Goal: Information Seeking & Learning: Learn about a topic

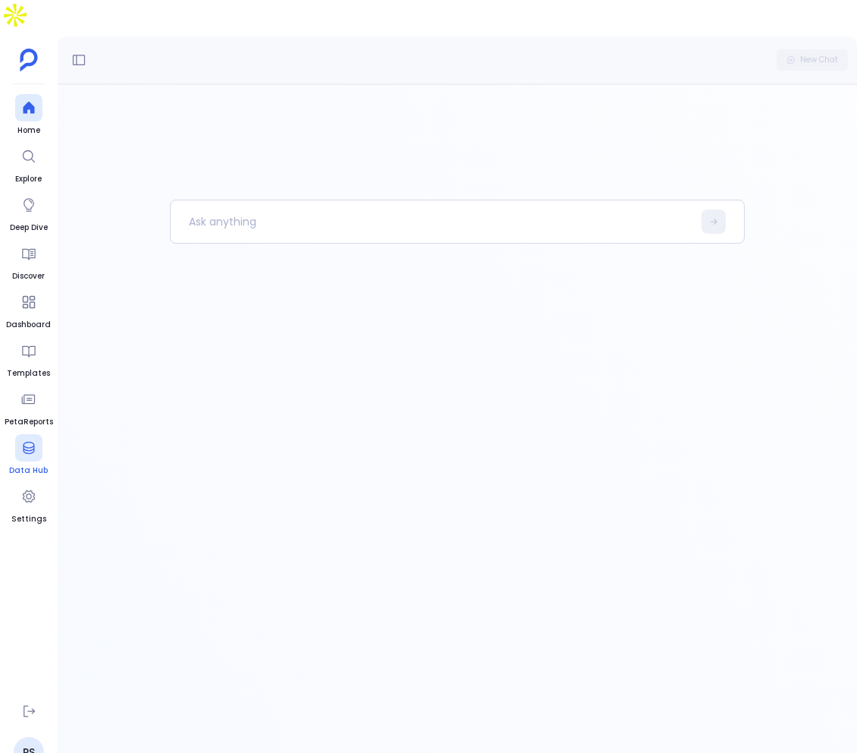
click at [22, 440] on icon at bounding box center [28, 447] width 15 height 15
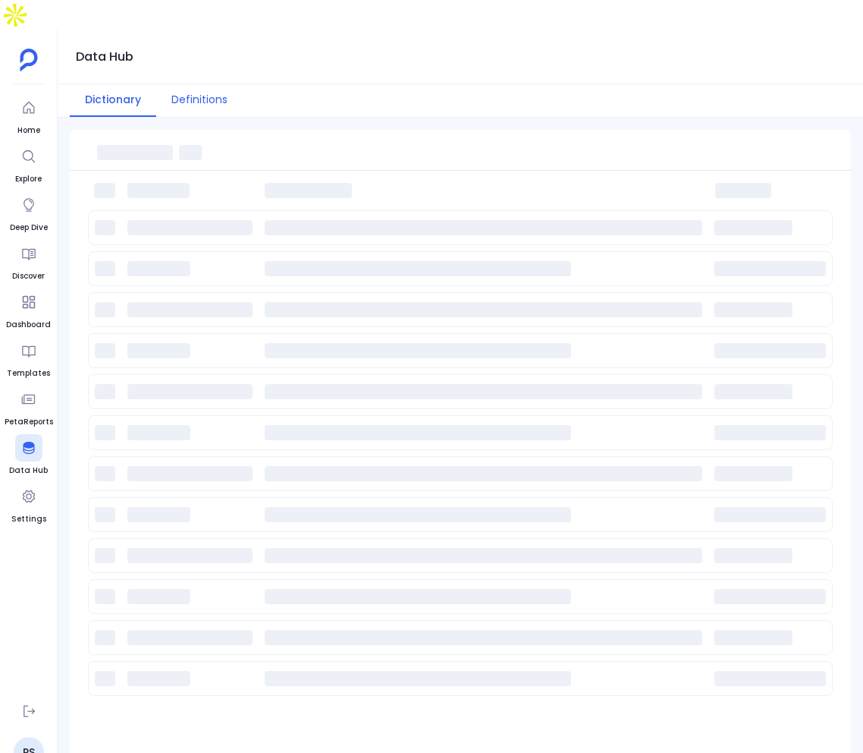
click at [198, 84] on button "Definitions" at bounding box center [199, 100] width 86 height 33
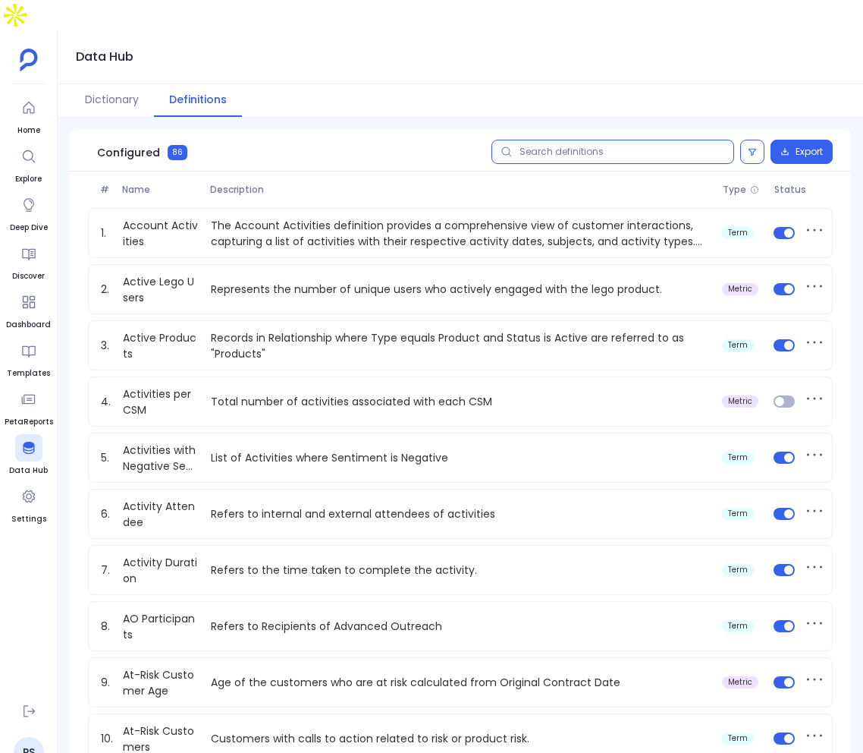
click at [589, 140] on input "text" at bounding box center [613, 152] width 243 height 24
click at [573, 140] on input "text" at bounding box center [613, 152] width 243 height 24
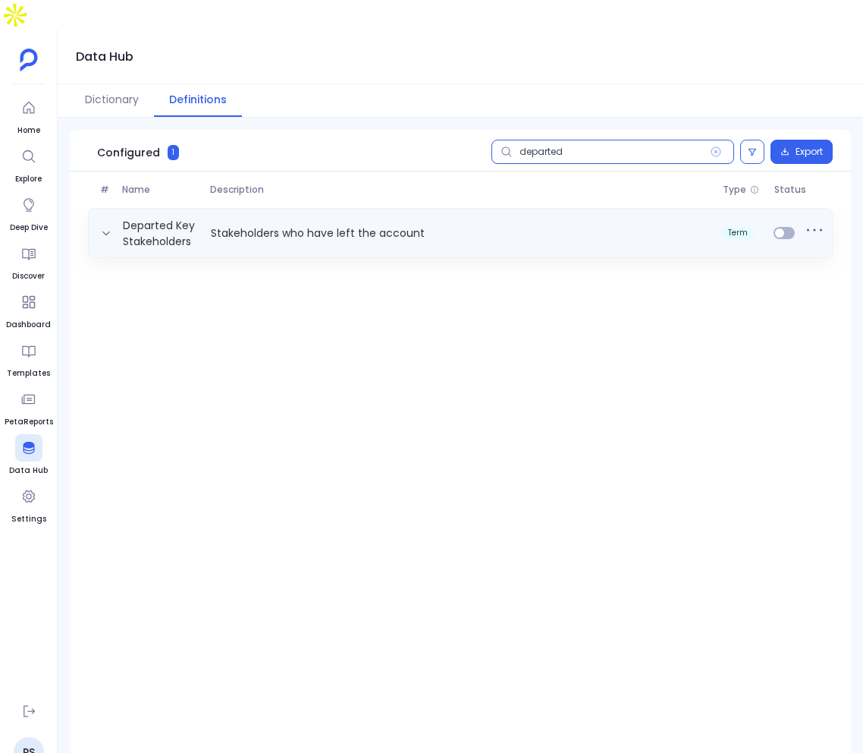
type input "departed"
click at [216, 225] on p "Stakeholders who have left the account" at bounding box center [461, 233] width 512 height 16
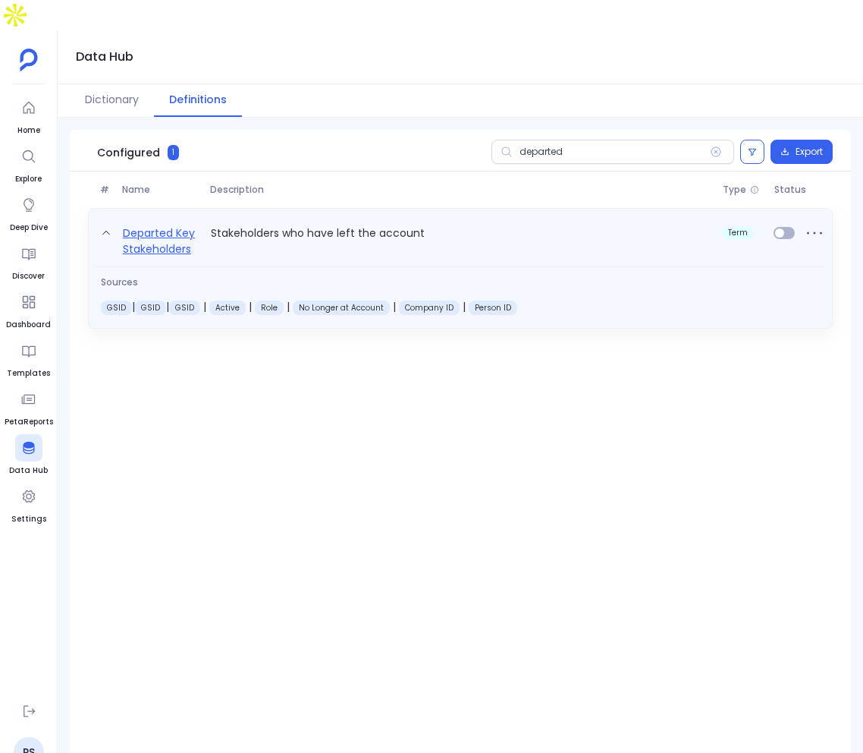
click at [168, 224] on link "Departed Key Stakeholders" at bounding box center [161, 240] width 88 height 33
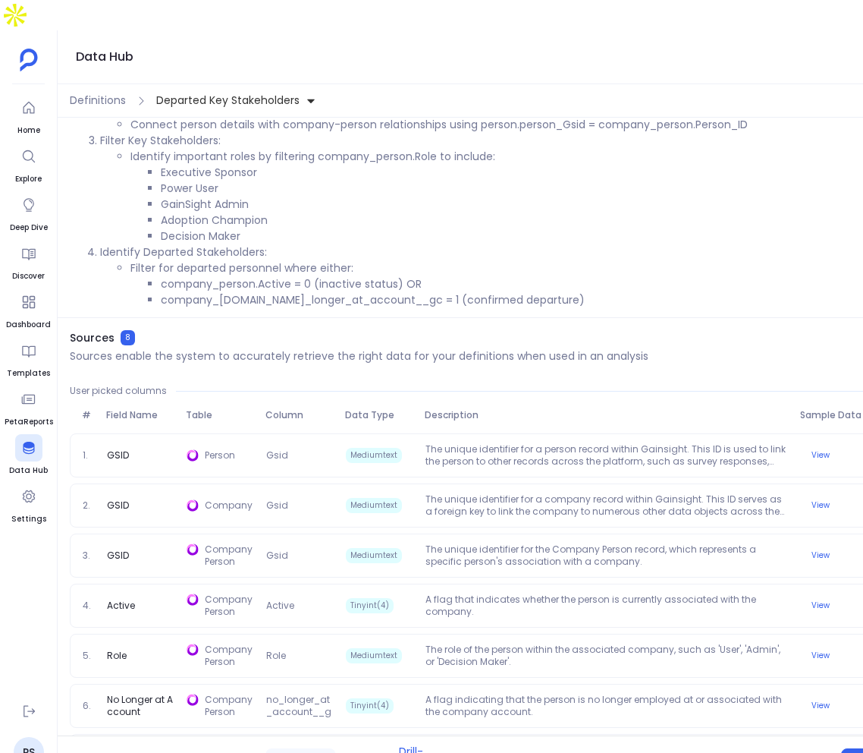
scroll to position [228, 0]
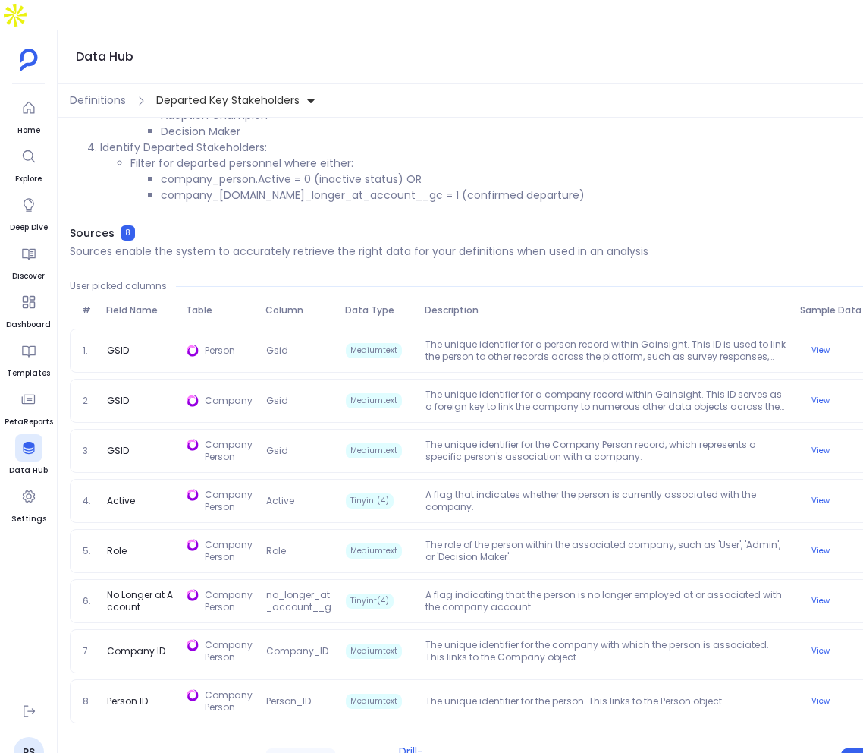
click at [98, 84] on div "Definitions Departed Key Stakeholders" at bounding box center [461, 100] width 806 height 33
click at [98, 93] on span "Definitions" at bounding box center [98, 101] width 56 height 16
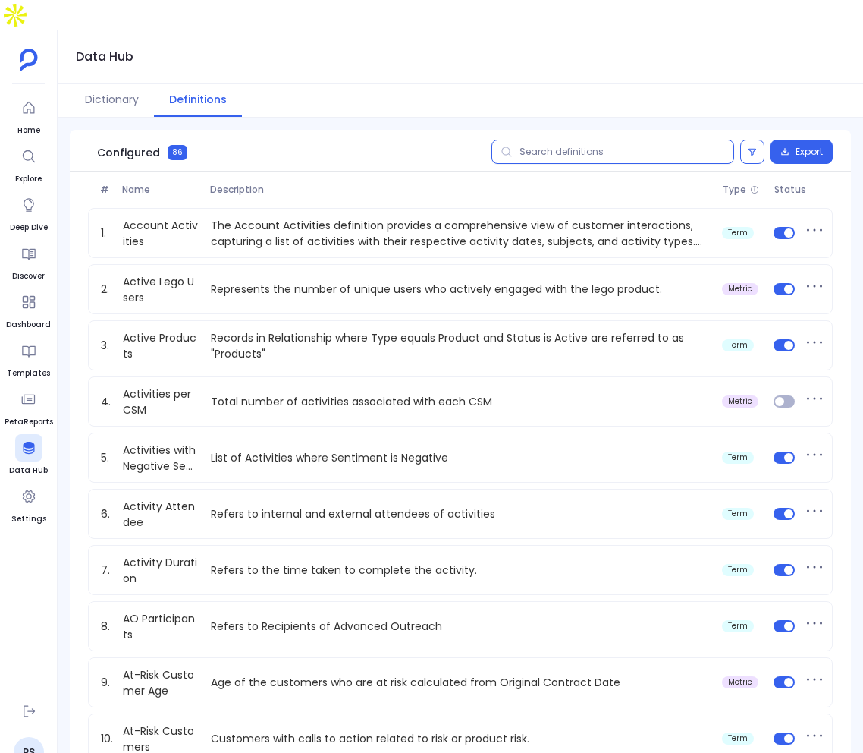
click at [549, 140] on input "text" at bounding box center [613, 152] width 243 height 24
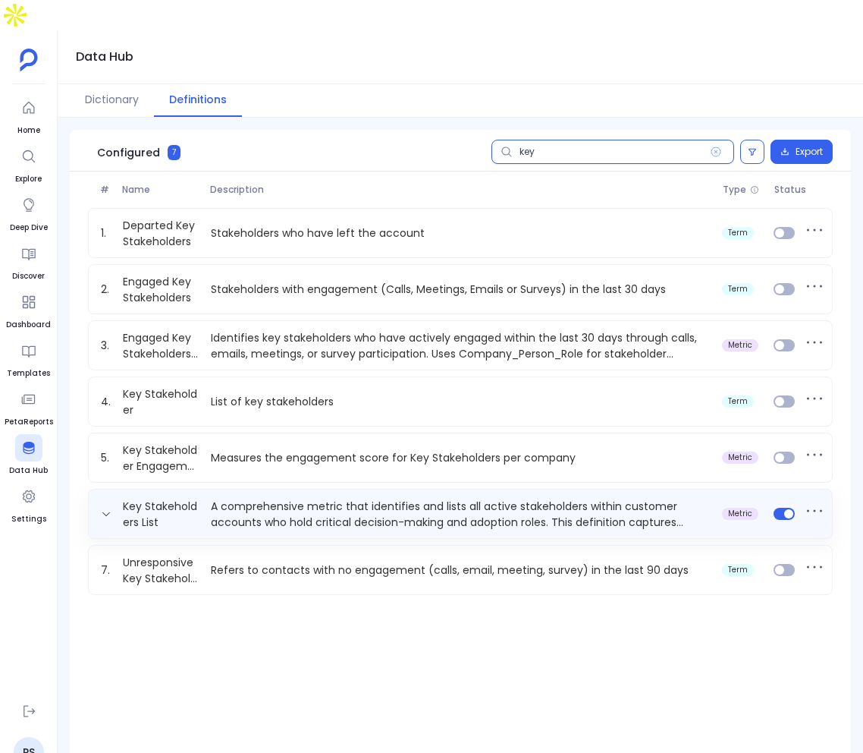
type input "key"
click at [619, 498] on p "A comprehensive metric that identifies and lists all active stakeholders within…" at bounding box center [461, 513] width 512 height 30
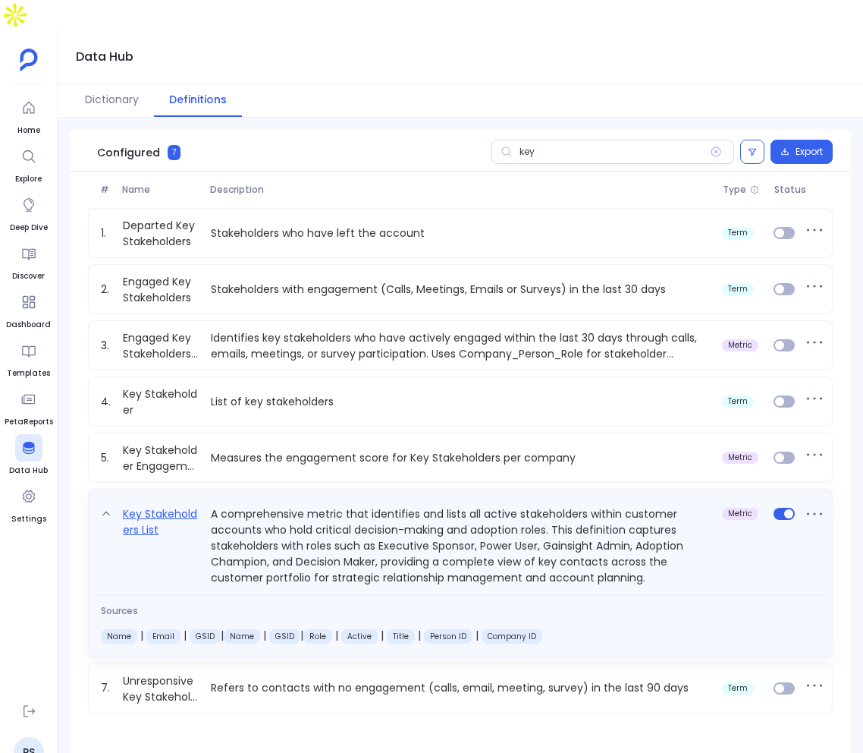
click at [176, 498] on div "Key Stakeholders List A comprehensive metric that identifies and lists all acti…" at bounding box center [460, 541] width 731 height 87
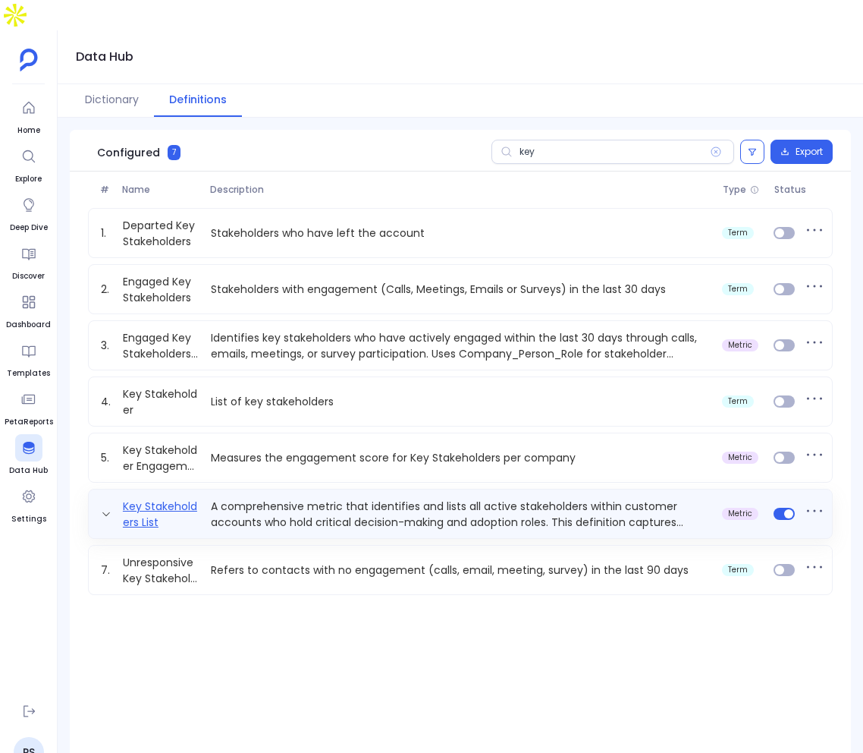
click at [175, 498] on link "Key Stakeholders List" at bounding box center [161, 513] width 88 height 30
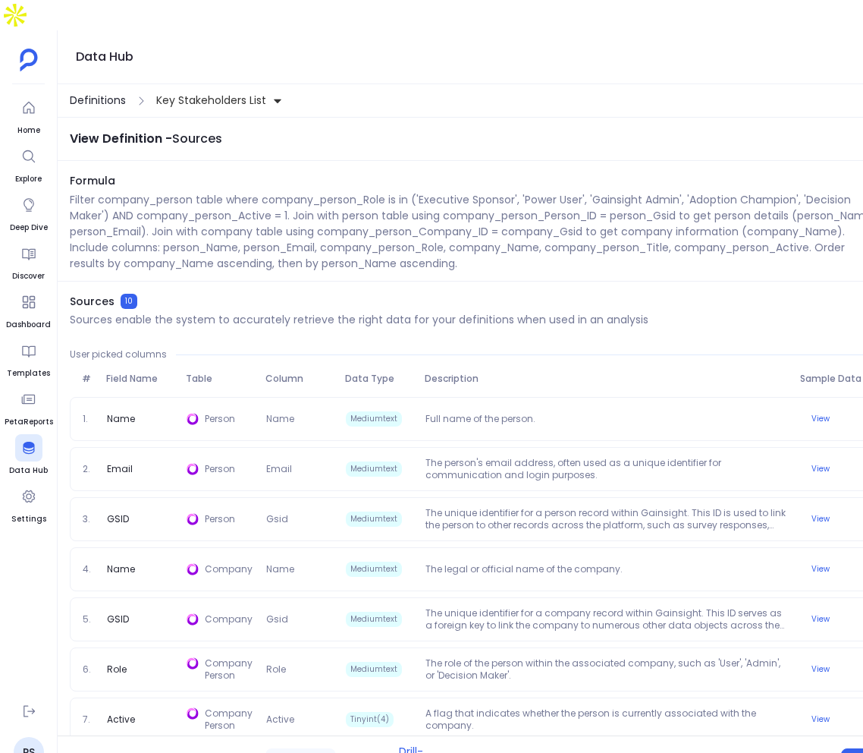
click at [86, 93] on span "Definitions" at bounding box center [98, 101] width 56 height 16
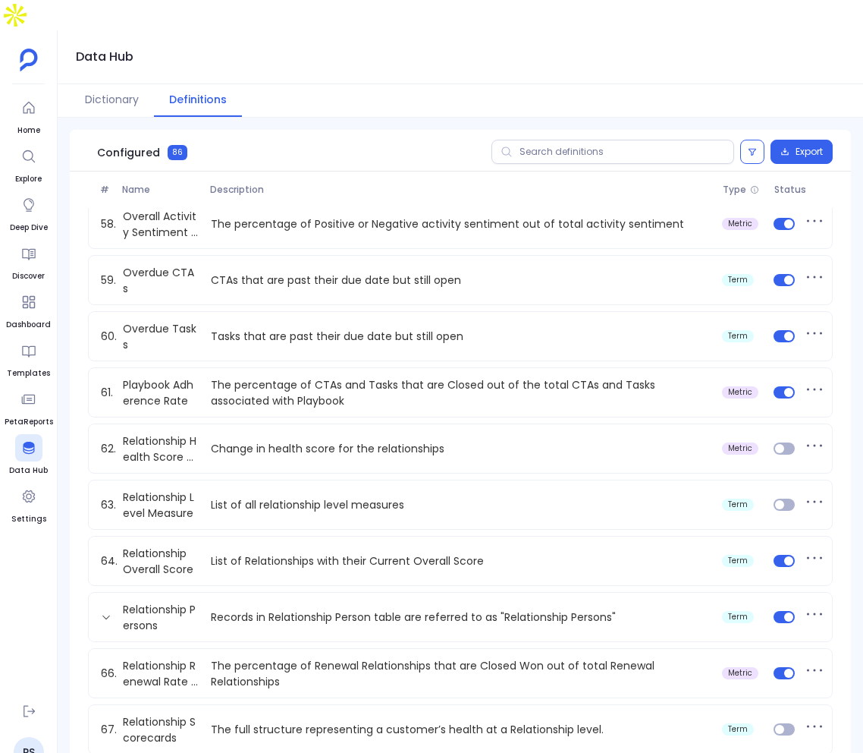
scroll to position [2475, 0]
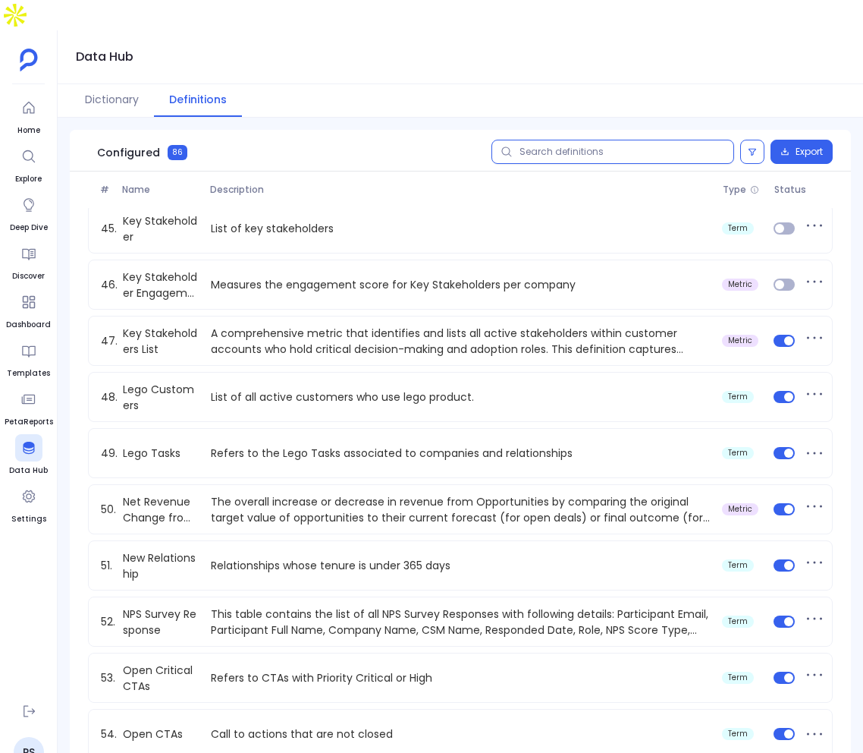
click at [547, 140] on input "text" at bounding box center [613, 152] width 243 height 24
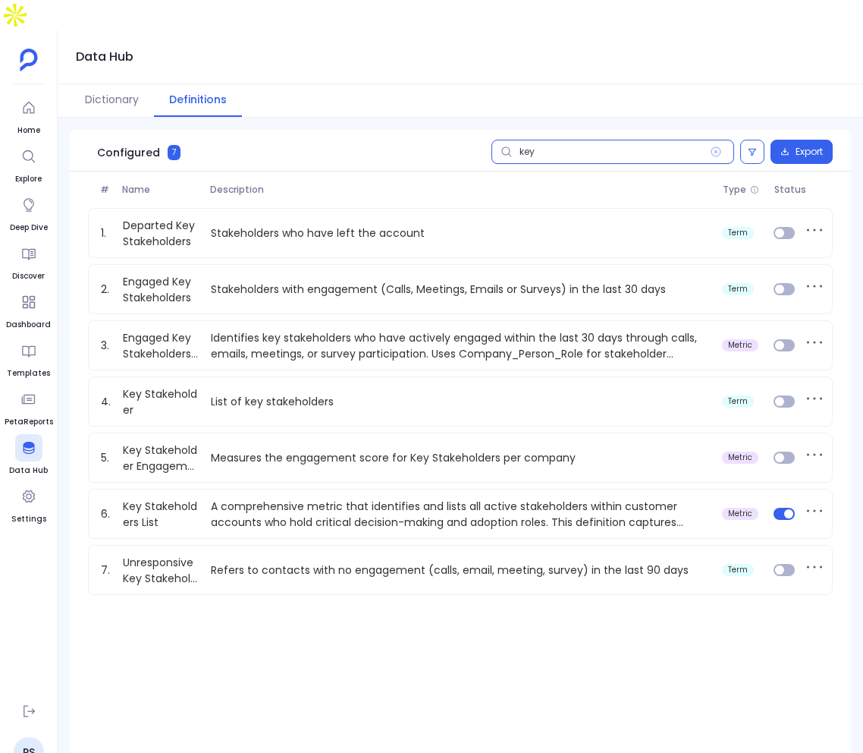
scroll to position [0, 0]
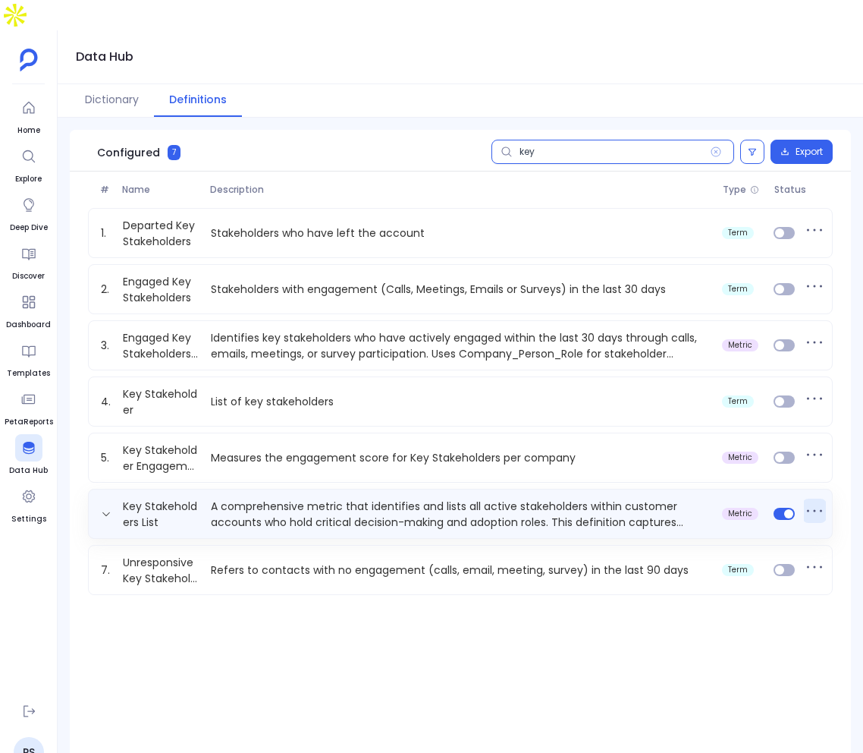
type input "key"
click at [814, 498] on icon at bounding box center [815, 510] width 24 height 24
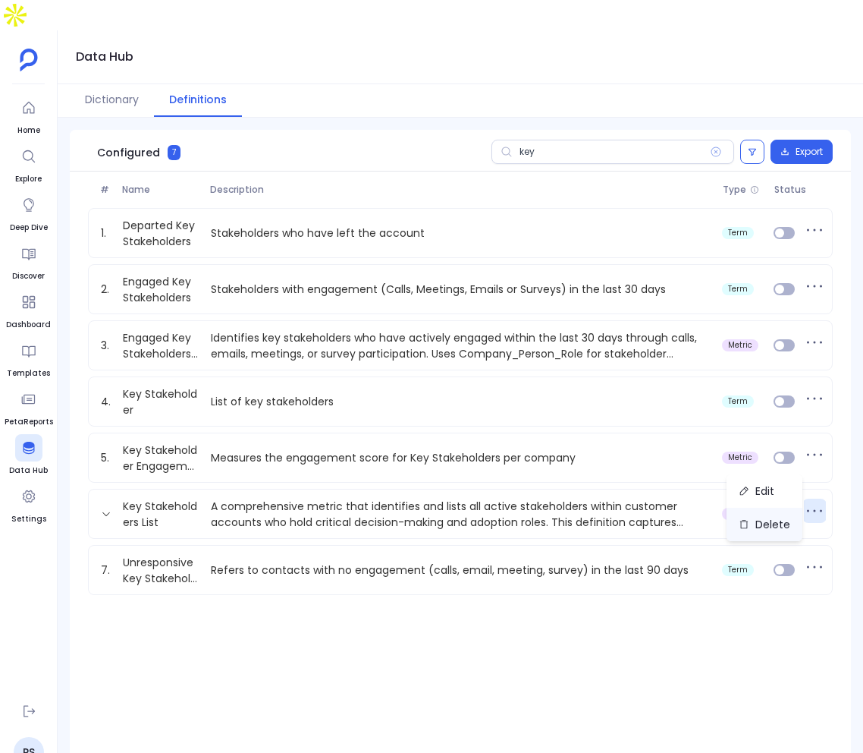
click at [789, 526] on button "Delete" at bounding box center [765, 524] width 76 height 33
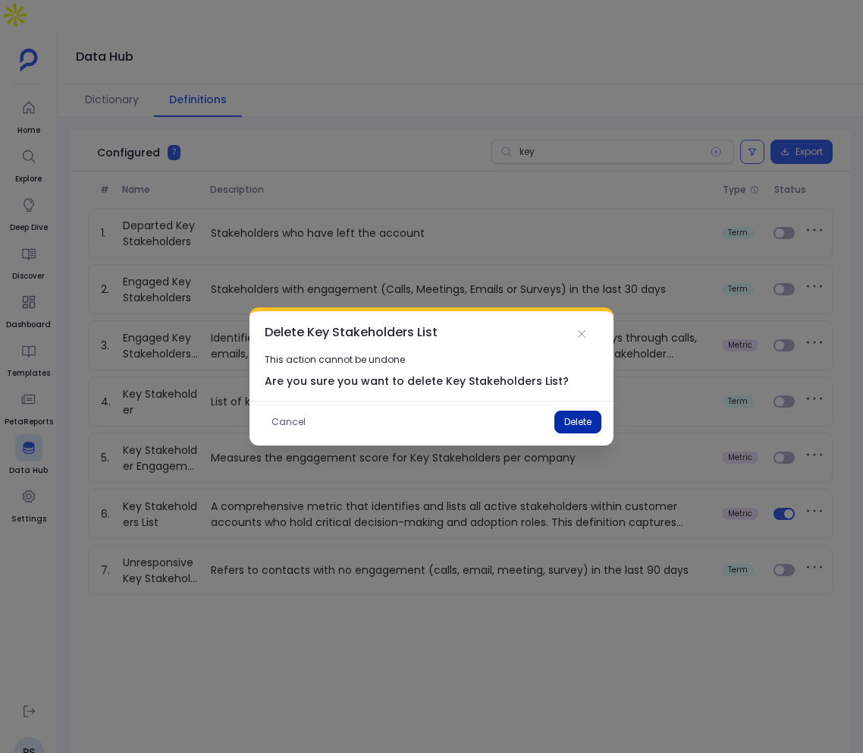
click at [600, 428] on button "Delete" at bounding box center [578, 421] width 47 height 23
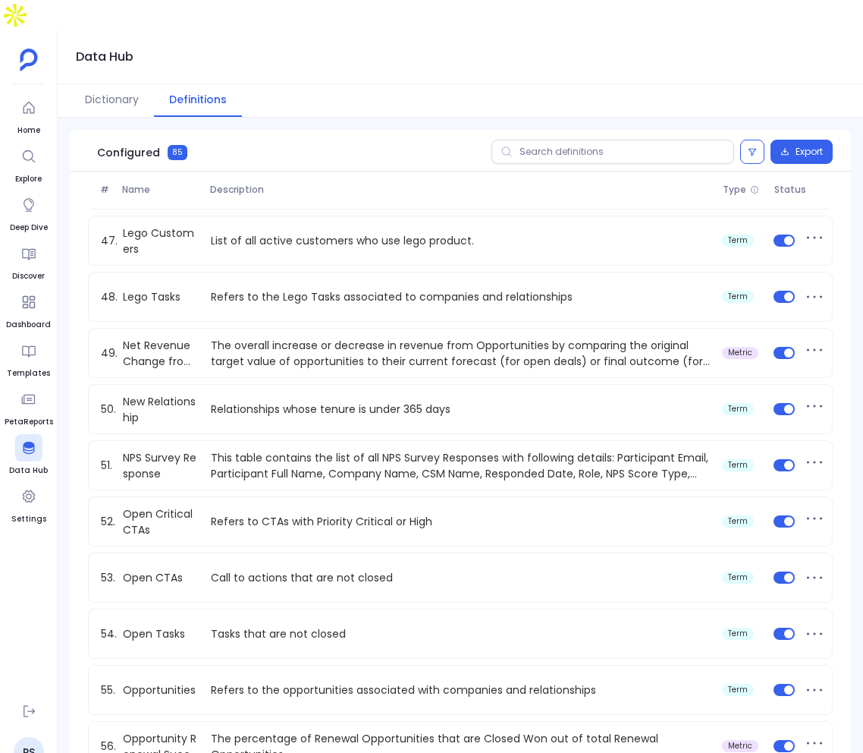
scroll to position [1865, 0]
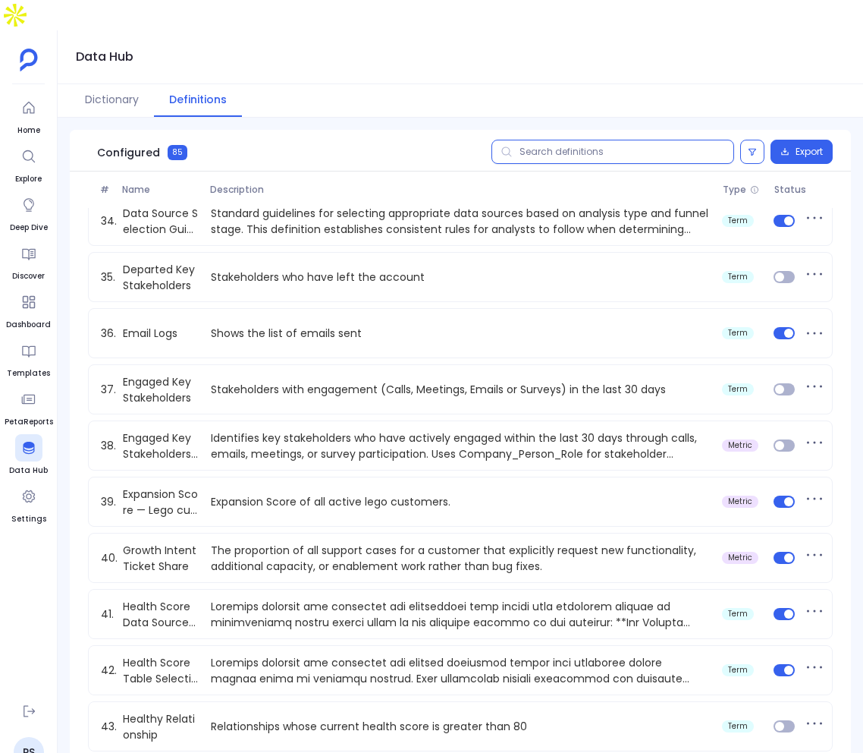
click at [573, 140] on input "text" at bounding box center [613, 152] width 243 height 24
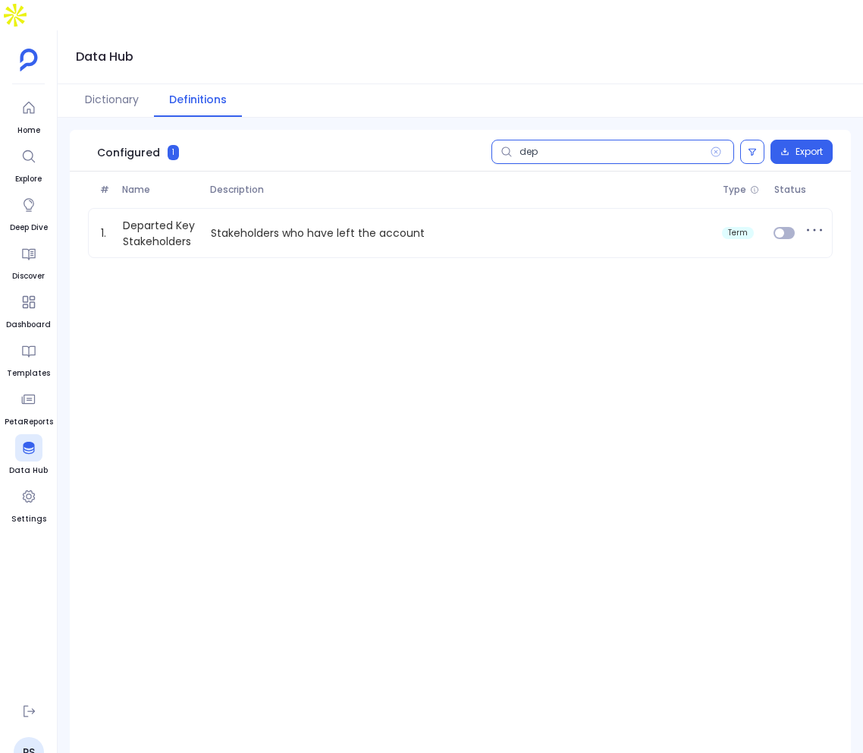
scroll to position [0, 0]
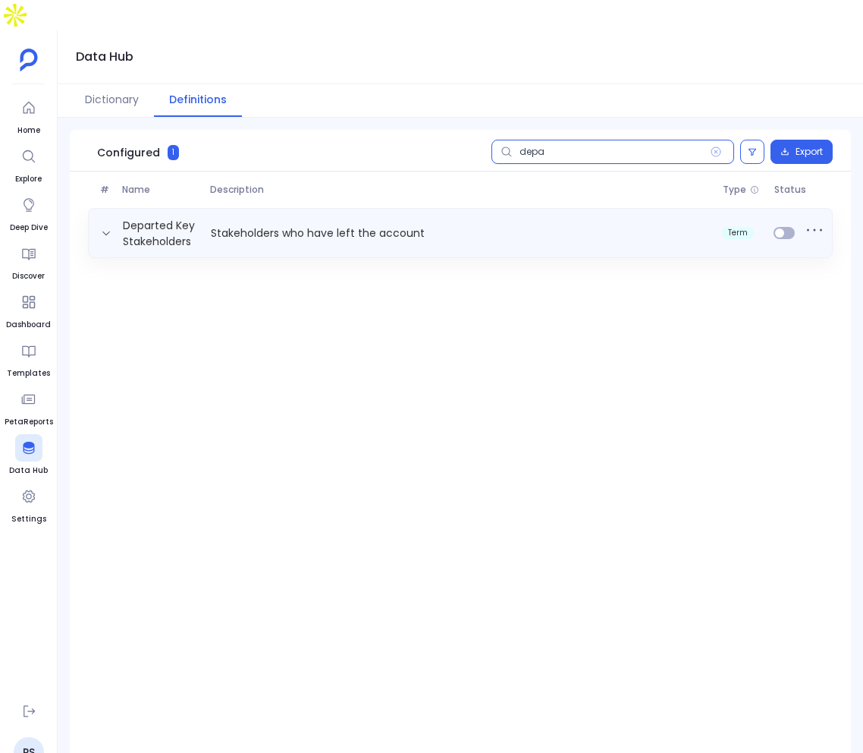
type input "depa"
click at [339, 225] on p "Stakeholders who have left the account" at bounding box center [461, 233] width 512 height 16
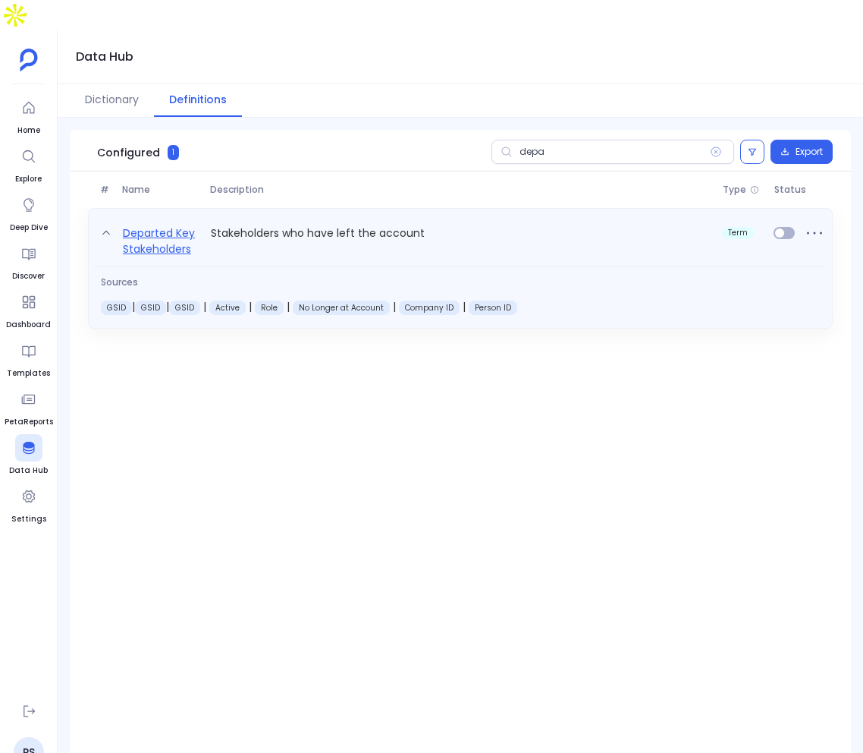
click at [159, 224] on link "Departed Key Stakeholders" at bounding box center [161, 240] width 88 height 33
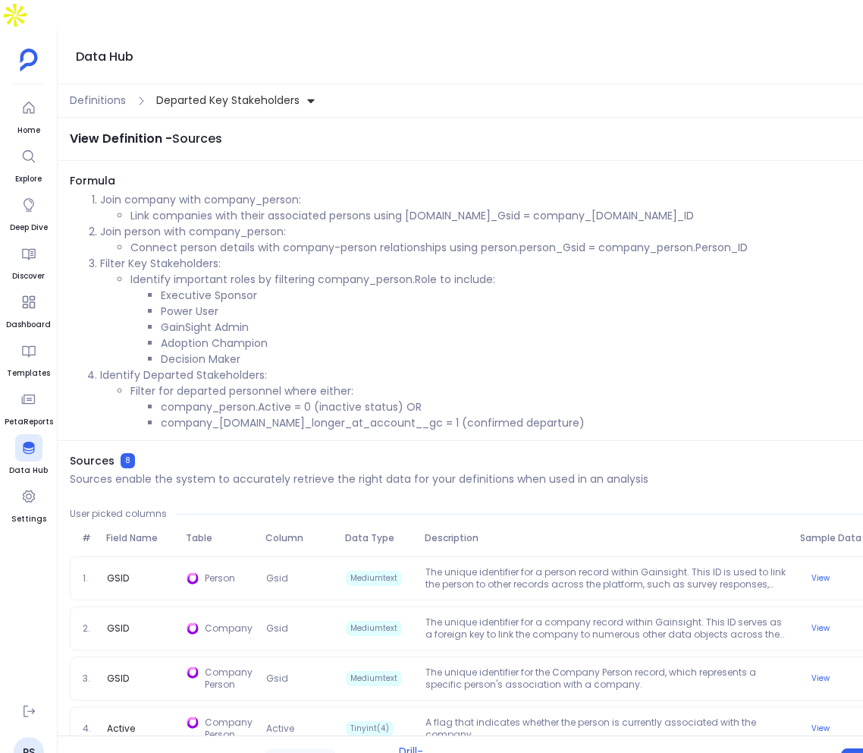
click at [79, 84] on div "Definitions Departed Key Stakeholders" at bounding box center [461, 100] width 806 height 33
click at [80, 84] on div "Definitions Departed Key Stakeholders" at bounding box center [461, 100] width 806 height 33
click at [104, 93] on span "Definitions" at bounding box center [98, 101] width 56 height 16
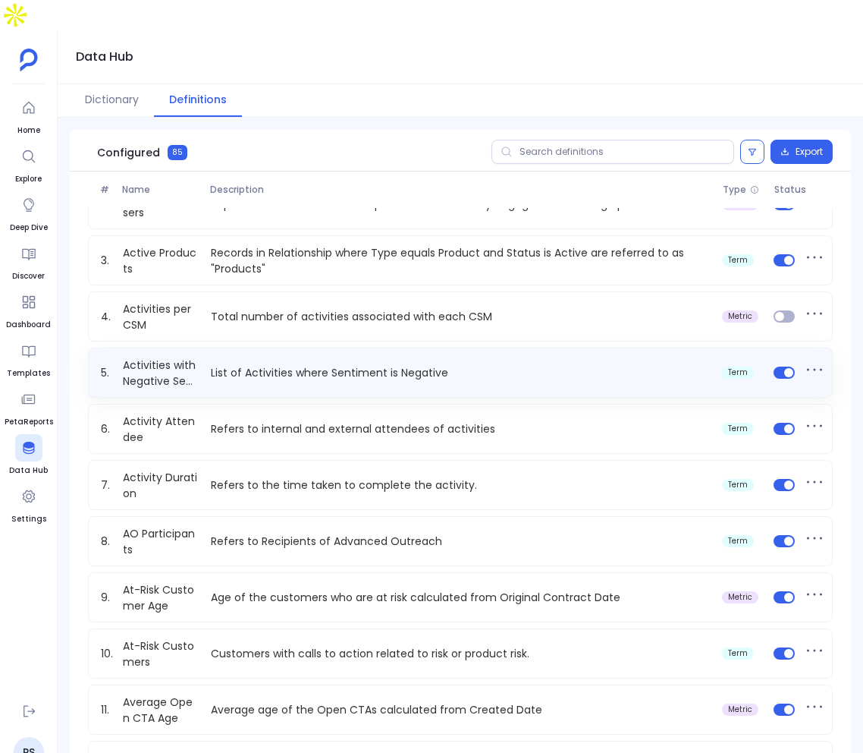
scroll to position [25, 0]
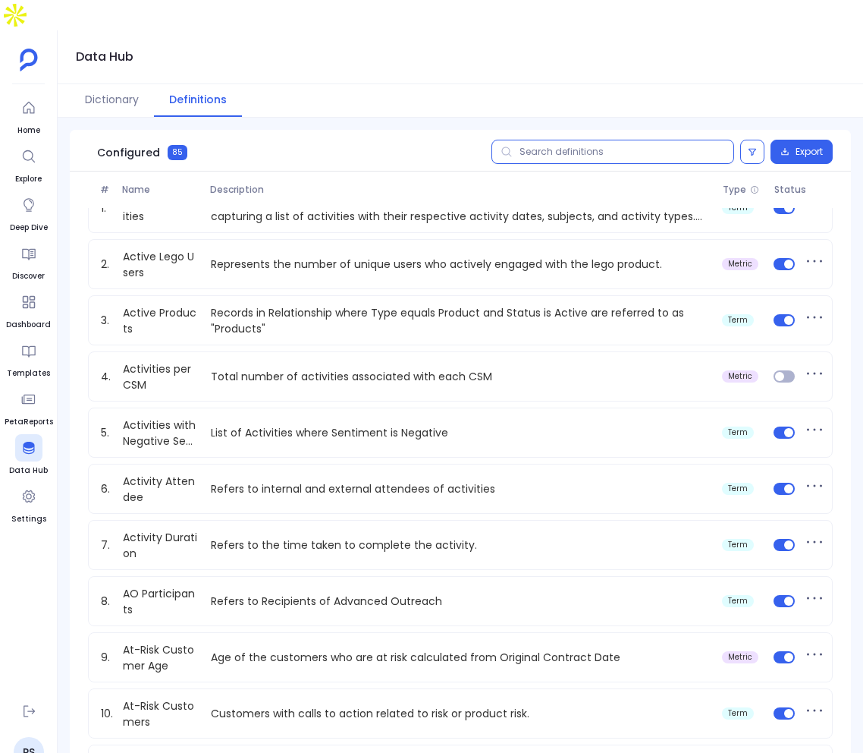
click at [620, 140] on input "text" at bounding box center [613, 152] width 243 height 24
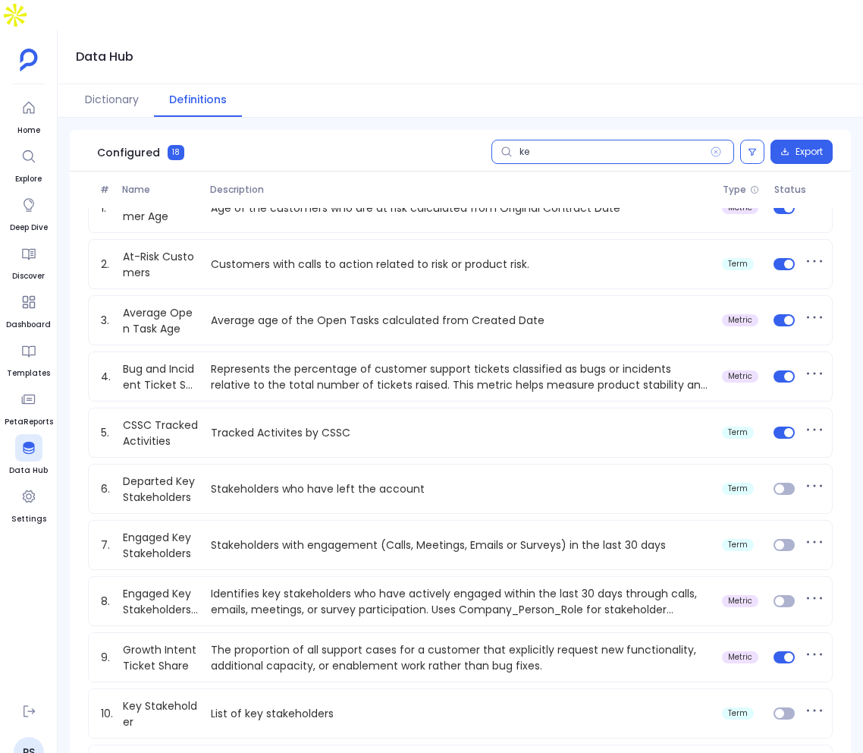
scroll to position [0, 0]
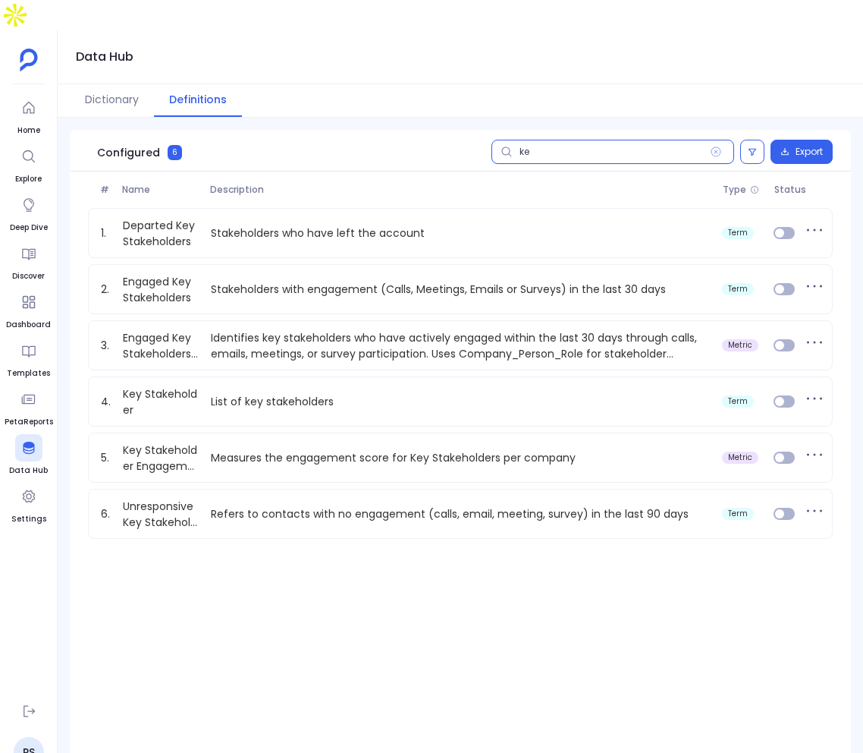
type input "k"
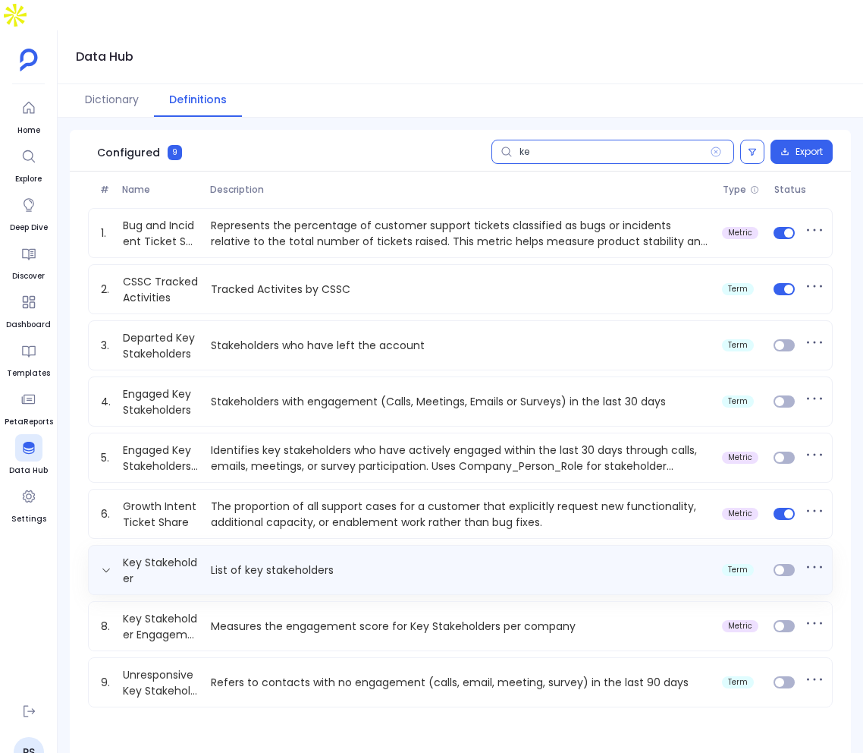
type input "ke"
click at [416, 555] on div "Key Stakeholder List of key stakeholders term" at bounding box center [460, 570] width 731 height 30
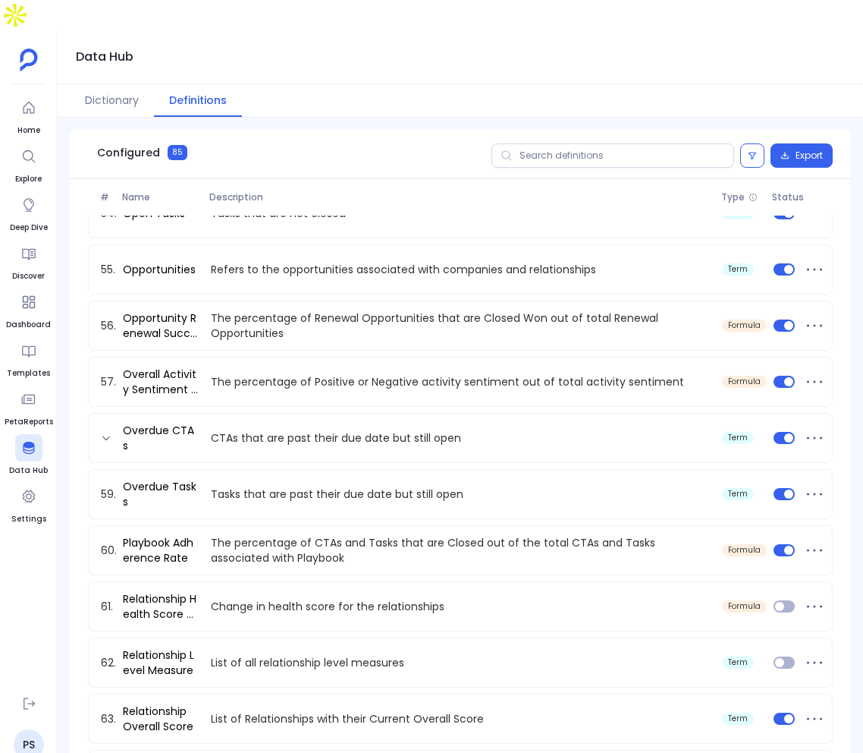
scroll to position [2835, 0]
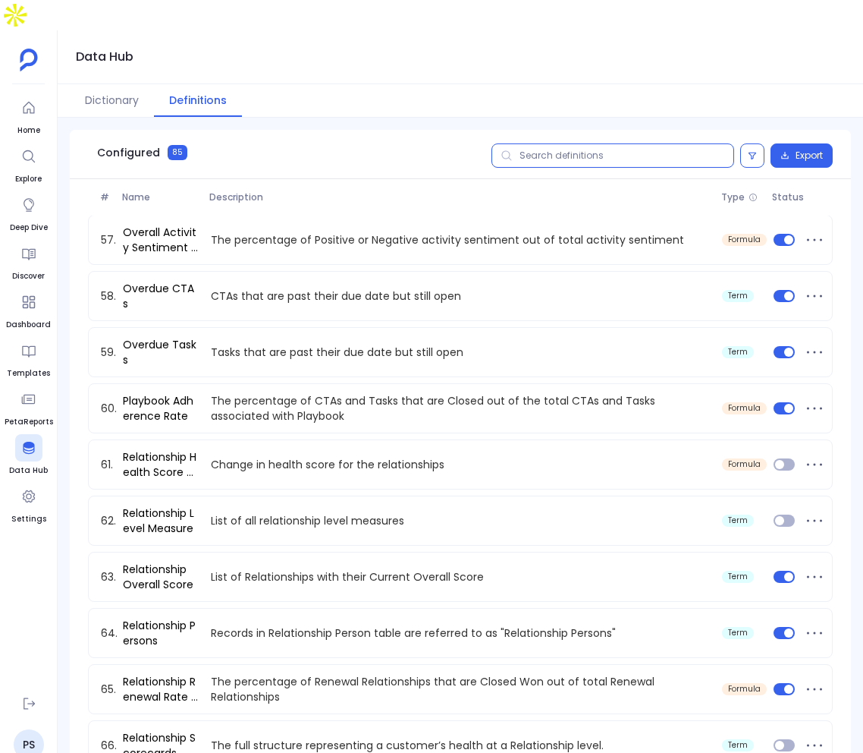
click at [612, 143] on input "text" at bounding box center [613, 155] width 243 height 24
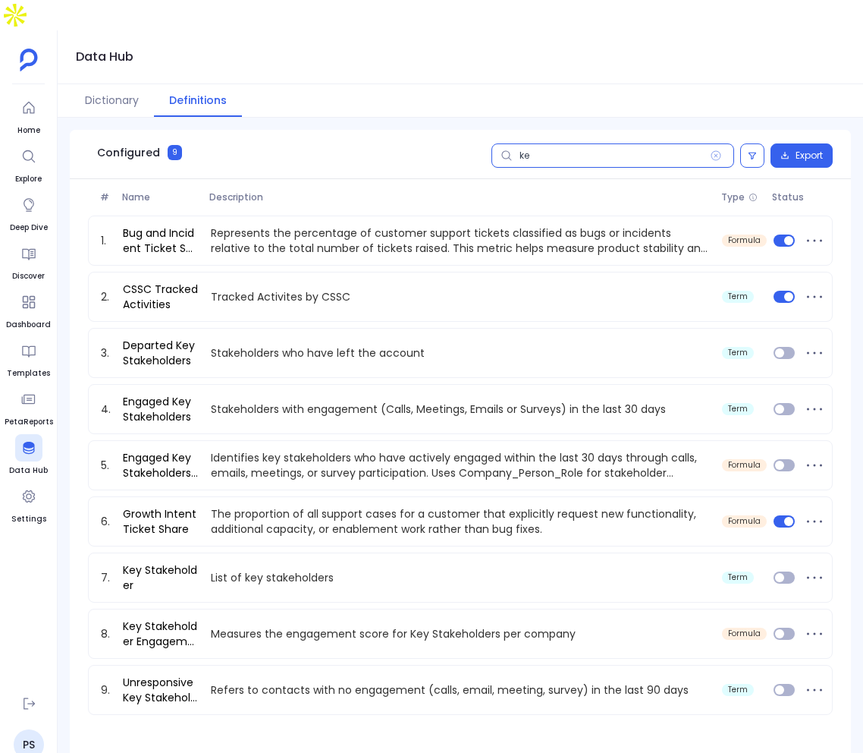
scroll to position [0, 0]
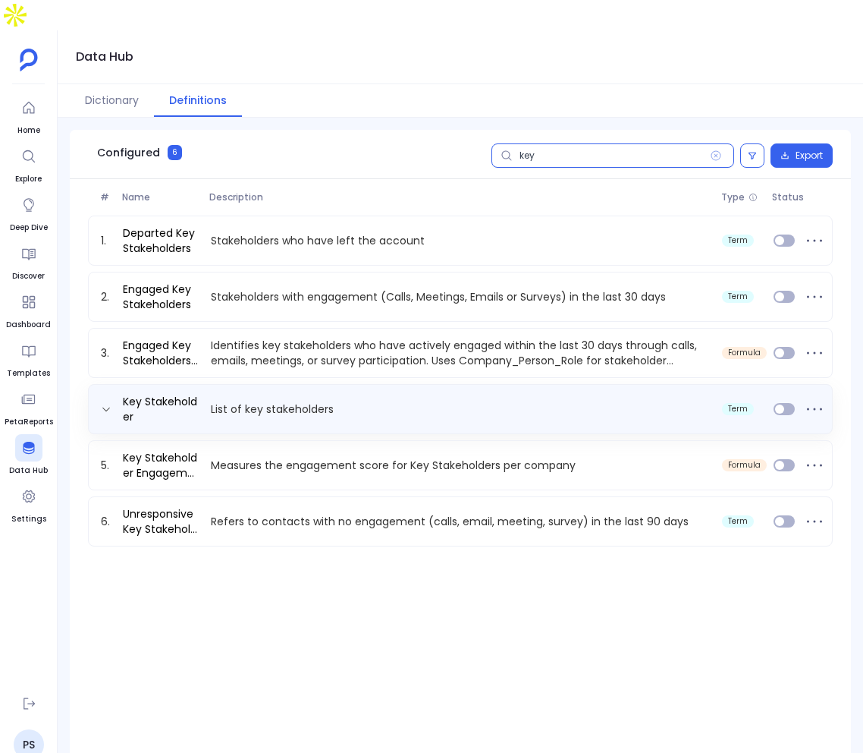
type input "key"
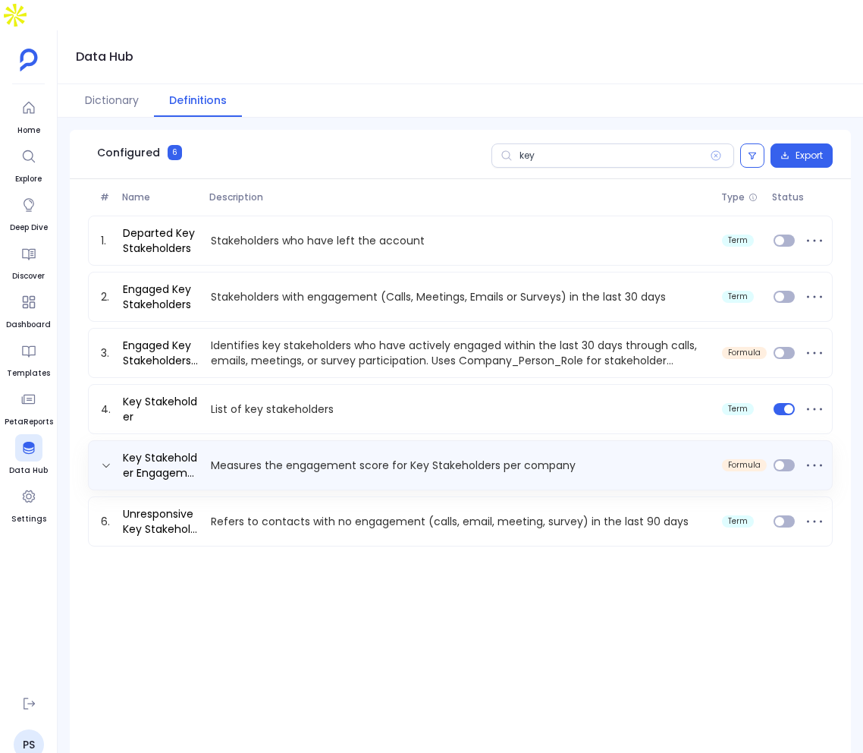
click at [651, 457] on p "Measures the engagement score for Key Stakeholders per company" at bounding box center [461, 464] width 512 height 15
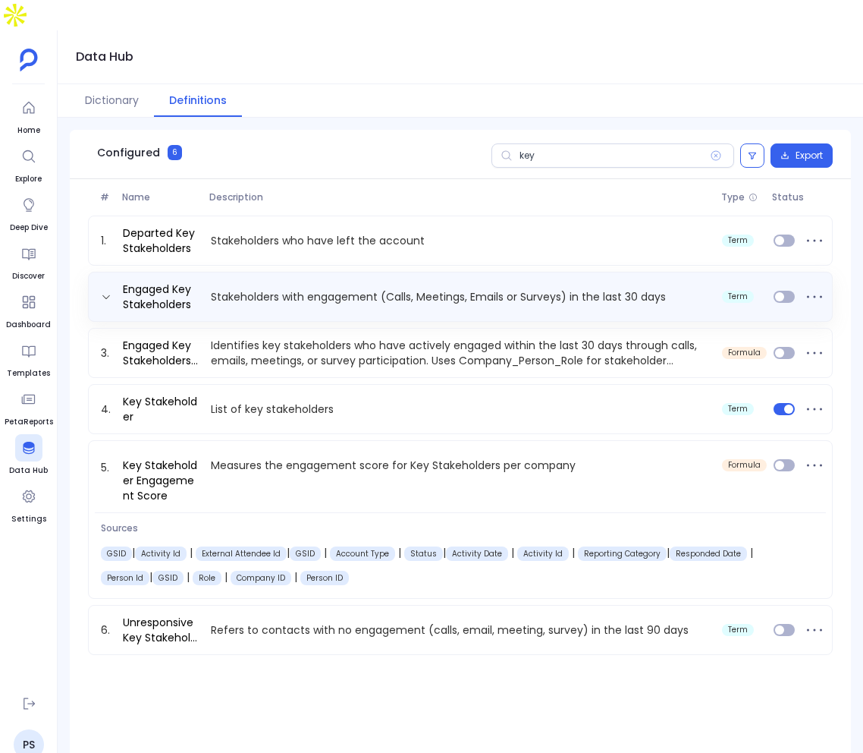
click at [282, 289] on p "Stakeholders with engagement (Calls, Meetings, Emails or Surveys) in the last 3…" at bounding box center [461, 296] width 512 height 15
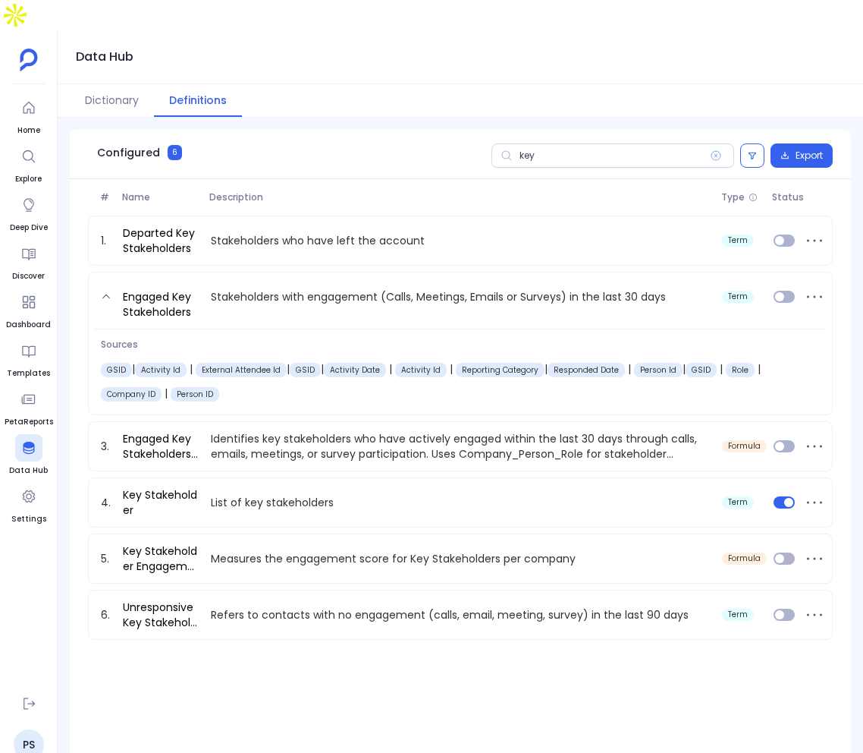
click at [165, 288] on link "Engaged Key Stakeholders" at bounding box center [161, 304] width 88 height 32
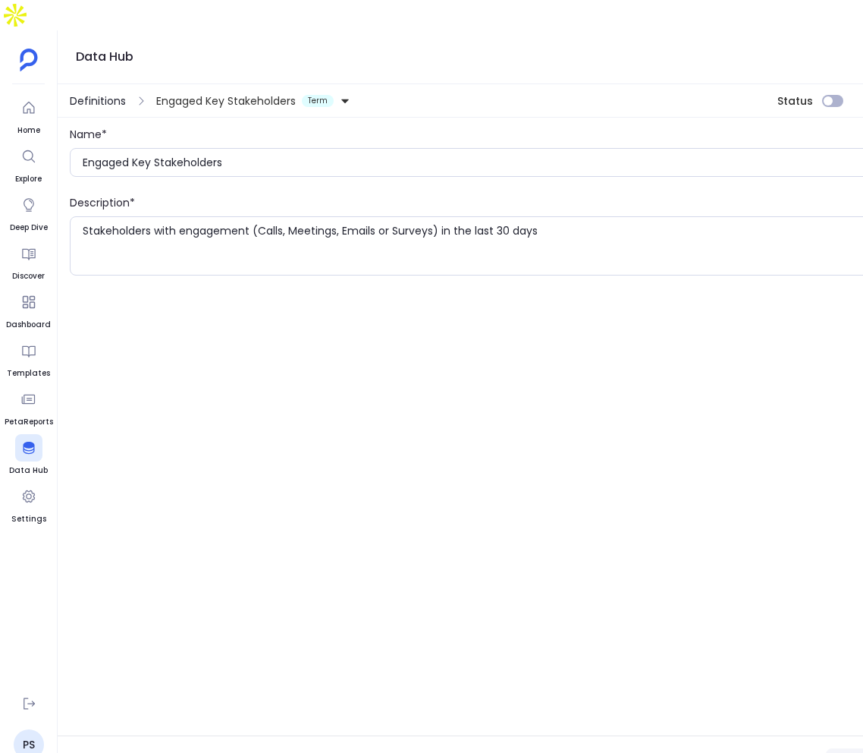
click at [95, 93] on span "Definitions" at bounding box center [98, 100] width 56 height 15
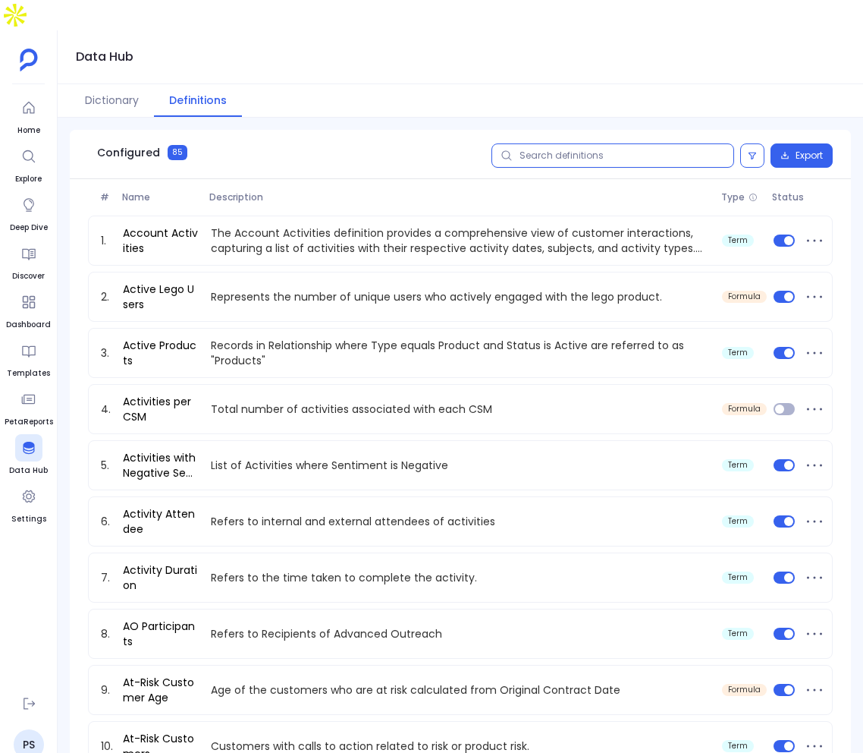
click at [549, 143] on input "text" at bounding box center [613, 155] width 243 height 24
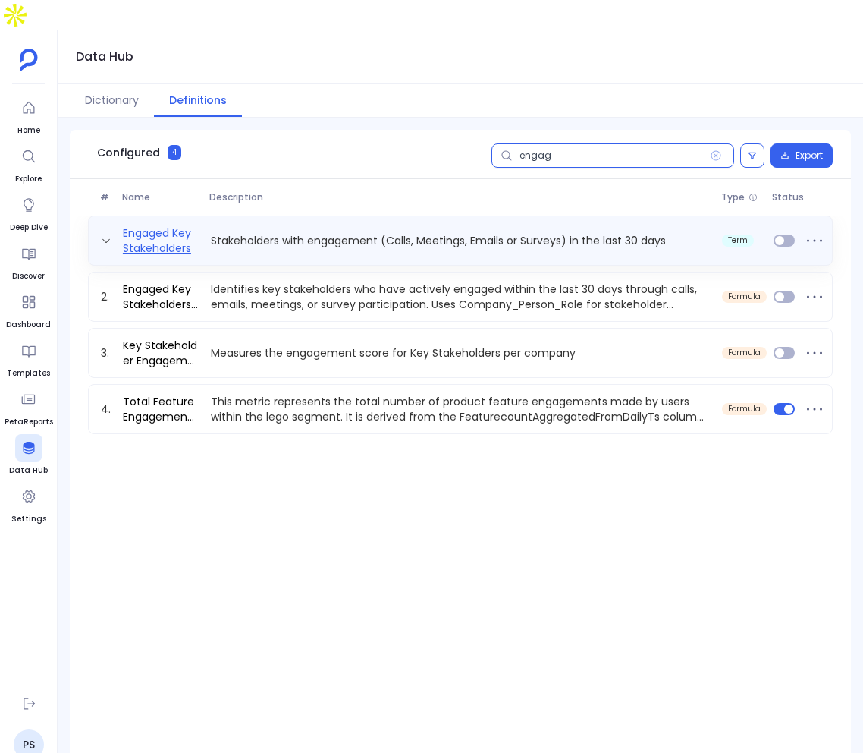
type input "engag"
click at [152, 225] on link "Engaged Key Stakeholders" at bounding box center [161, 240] width 88 height 30
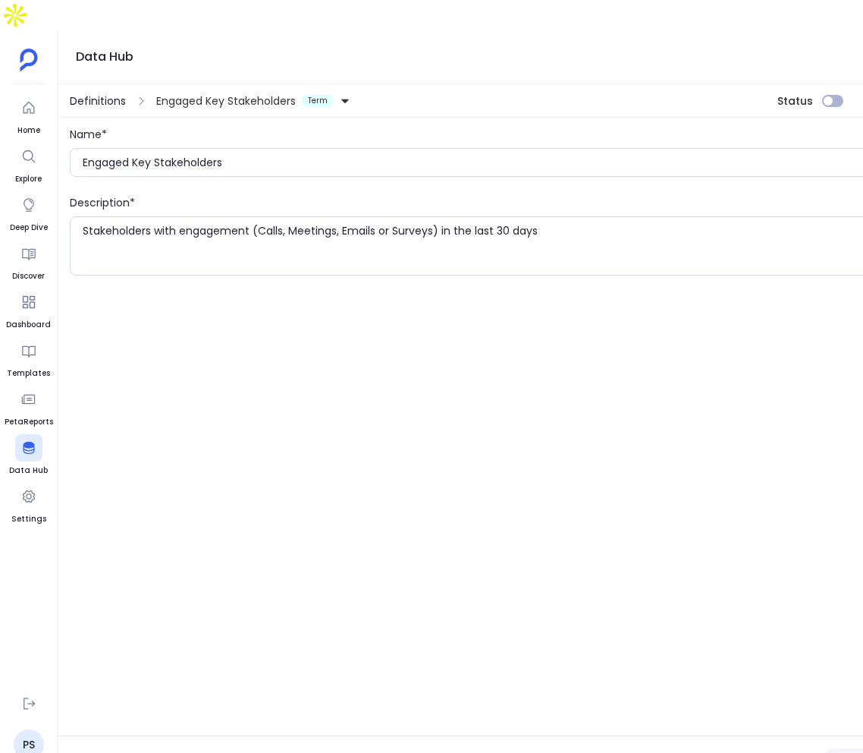
click at [102, 93] on span "Definitions" at bounding box center [98, 100] width 56 height 15
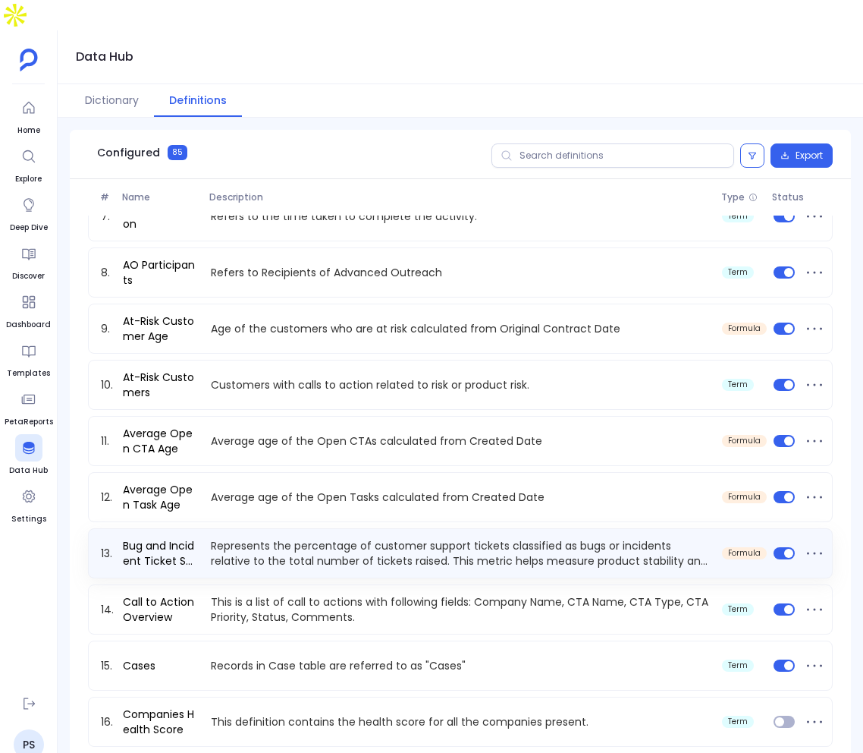
scroll to position [676, 0]
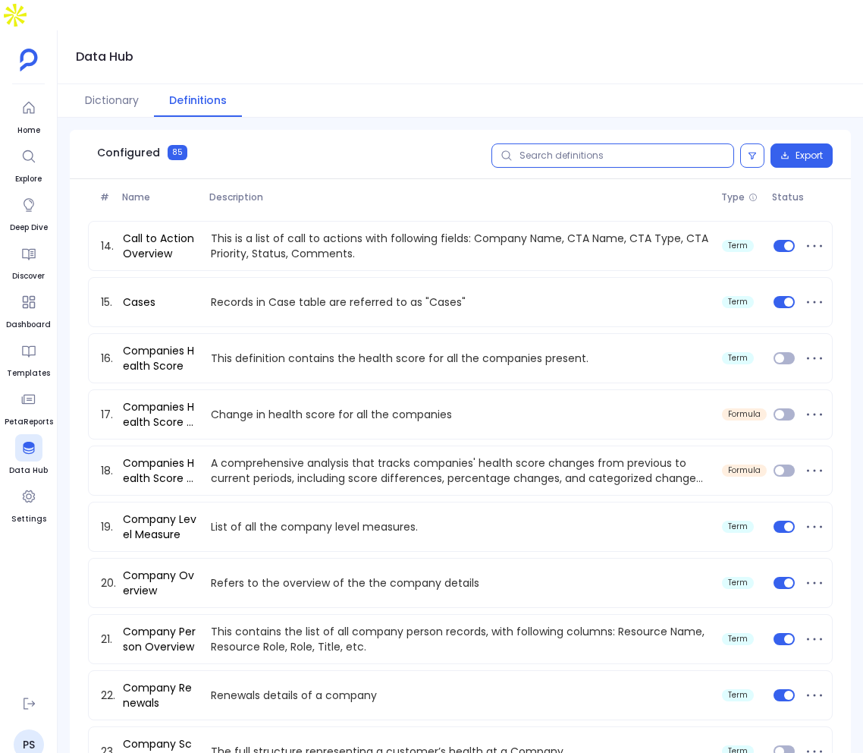
click at [605, 143] on input "text" at bounding box center [613, 155] width 243 height 24
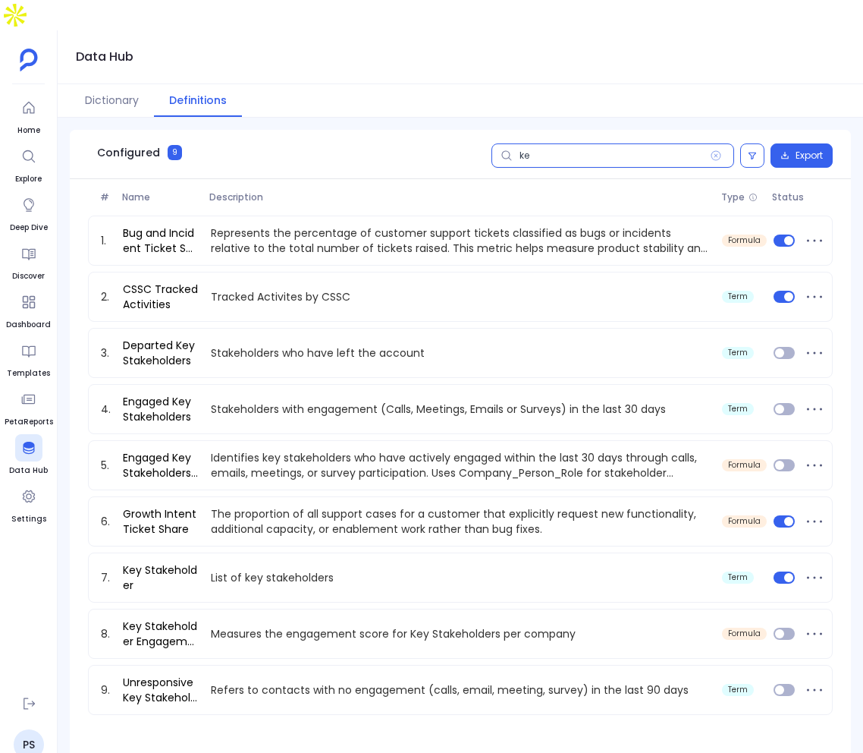
scroll to position [0, 0]
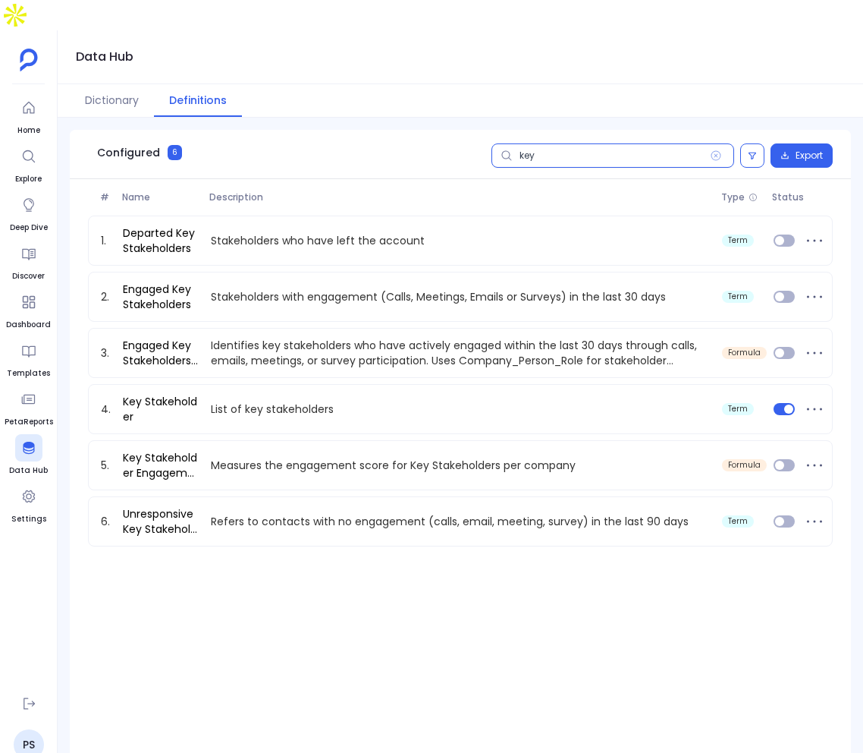
type input "key"
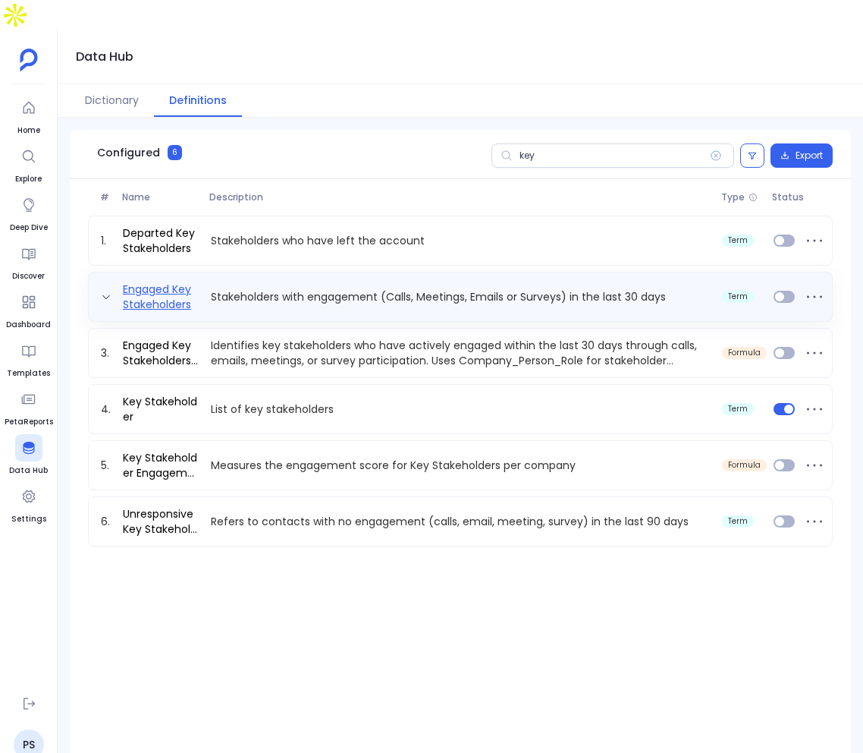
click at [143, 281] on link "Engaged Key Stakeholders" at bounding box center [161, 296] width 88 height 30
